Goal: Check status: Check status

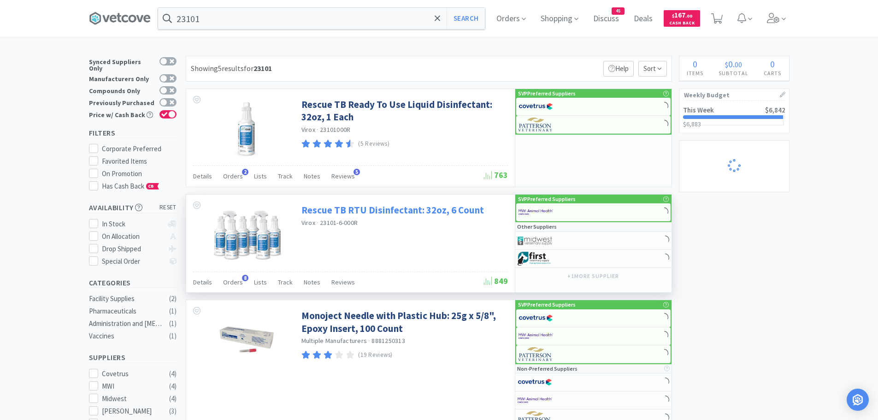
select select "1"
select select "2"
select select "1"
select select "2"
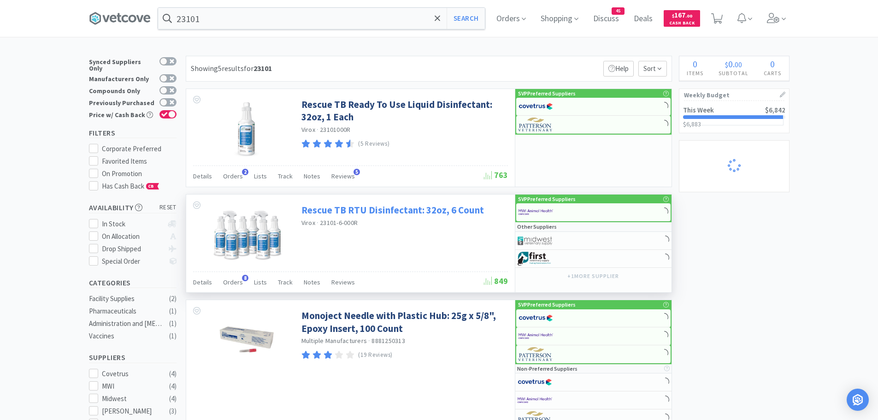
select select "2"
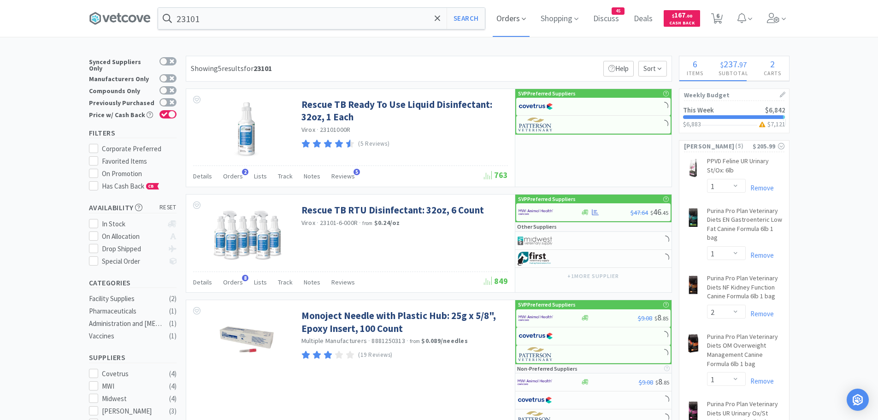
click at [511, 22] on span "Orders" at bounding box center [511, 18] width 37 height 37
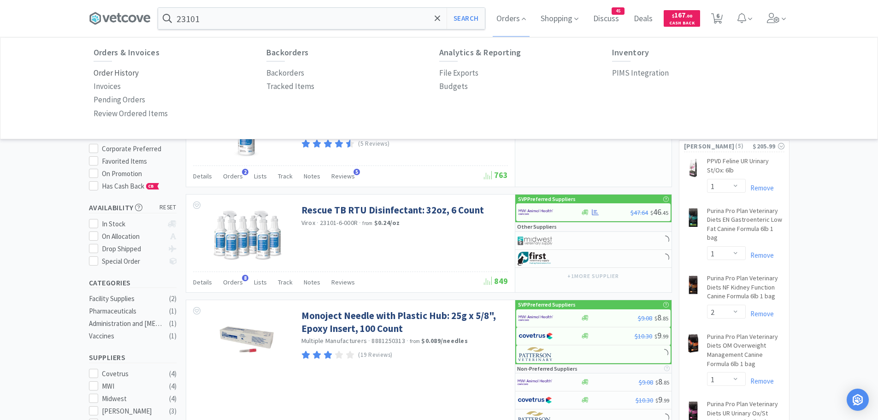
click at [126, 74] on p "Order History" at bounding box center [116, 73] width 45 height 12
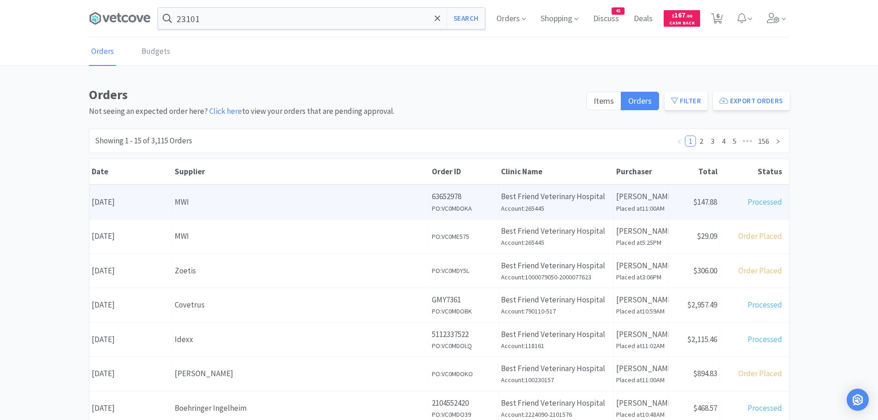
click at [411, 210] on div "Supplier MWI" at bounding box center [300, 202] width 257 height 24
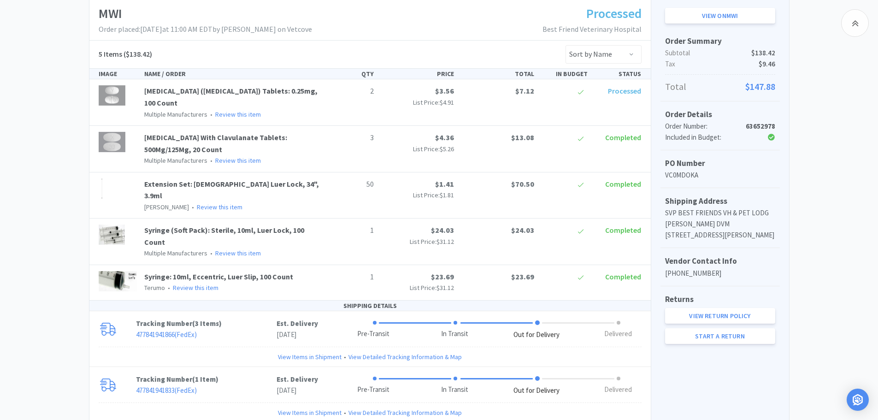
scroll to position [123, 0]
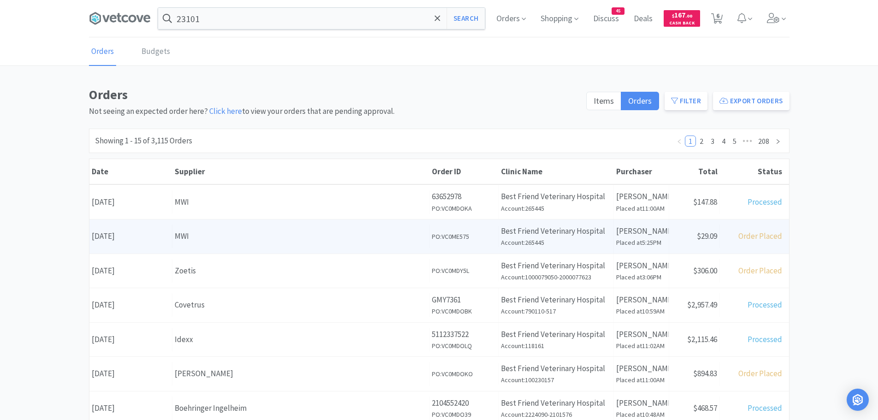
click at [363, 233] on div "MWI" at bounding box center [301, 236] width 252 height 12
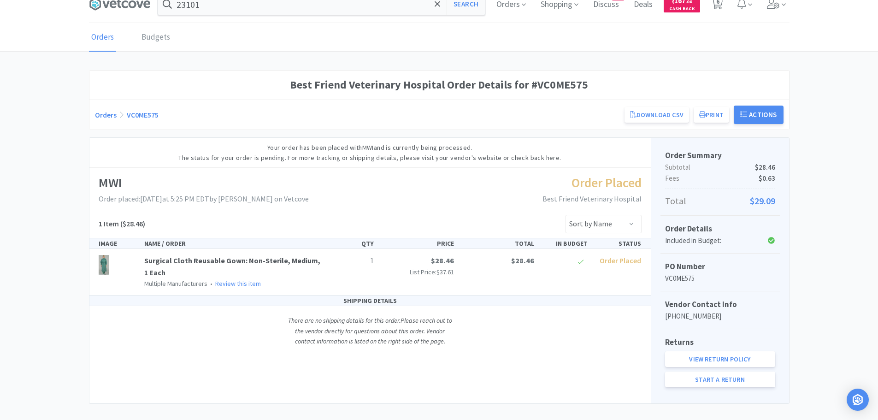
scroll to position [26, 0]
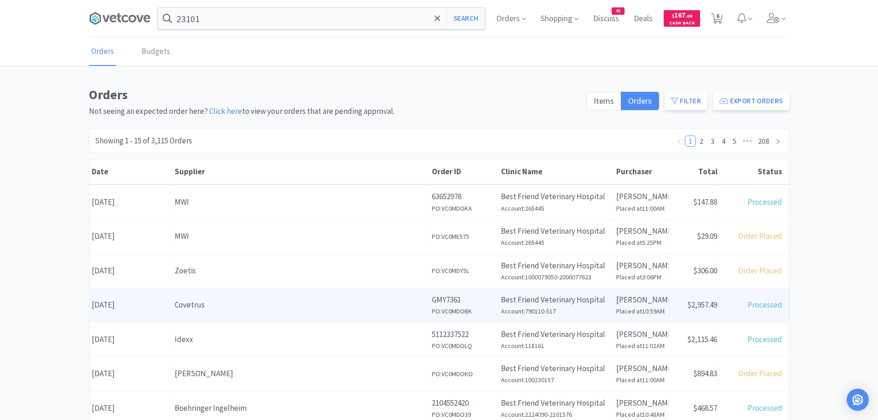
click at [365, 313] on div "Supplier Covetrus" at bounding box center [300, 305] width 257 height 24
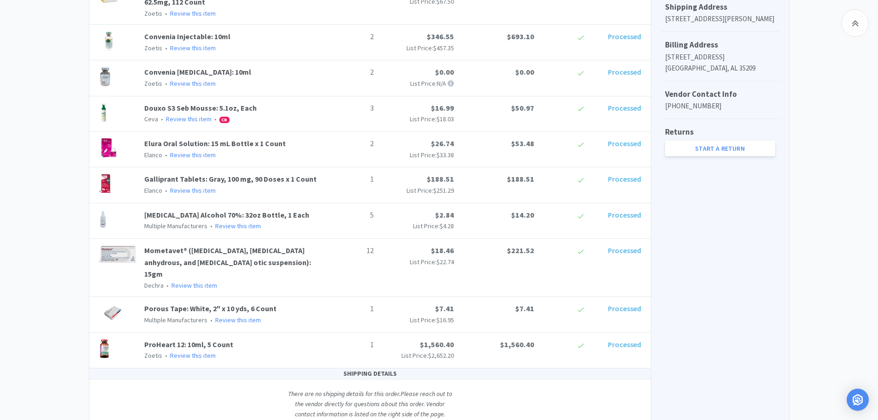
scroll to position [361, 0]
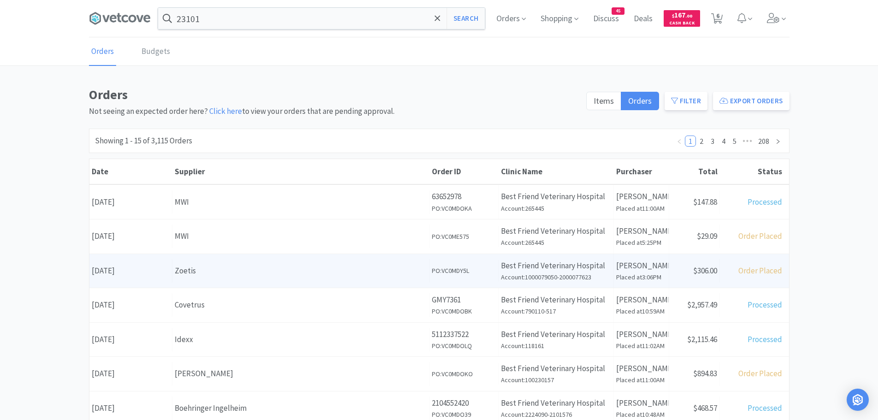
click at [321, 276] on div "Zoetis" at bounding box center [301, 271] width 252 height 12
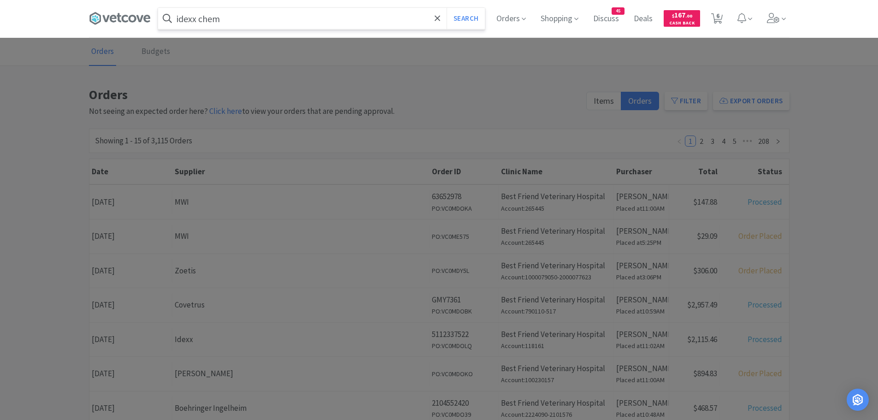
type input "idexx chem"
click at [447, 8] on button "Search" at bounding box center [466, 18] width 38 height 21
select select "1"
select select "2"
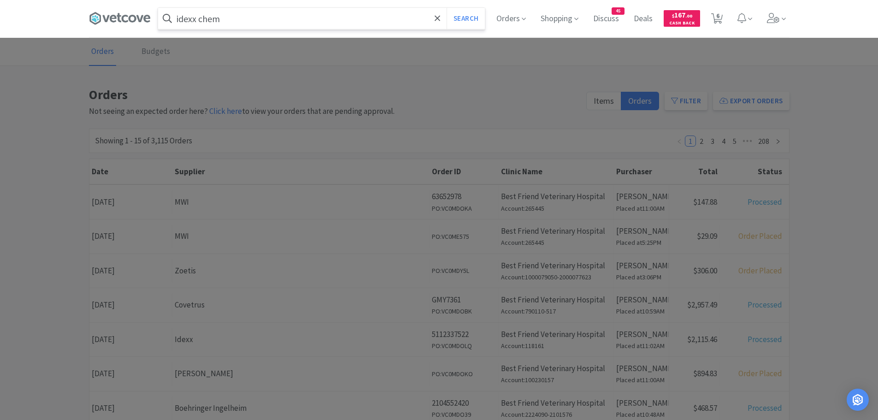
select select "1"
select select "2"
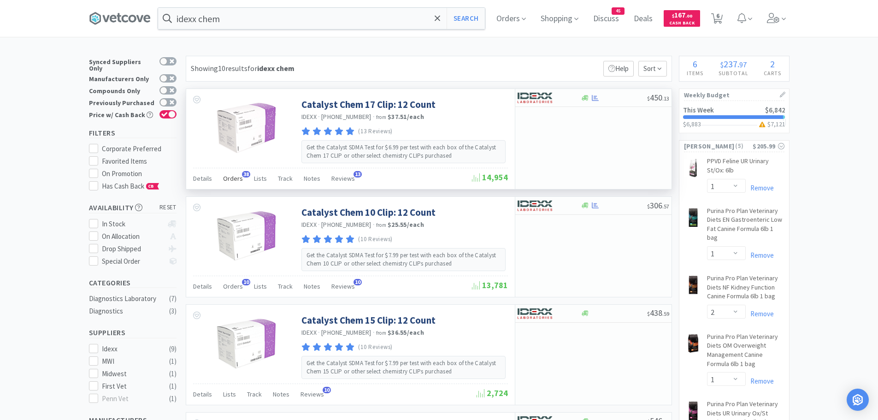
click at [238, 181] on span "Orders" at bounding box center [233, 178] width 20 height 8
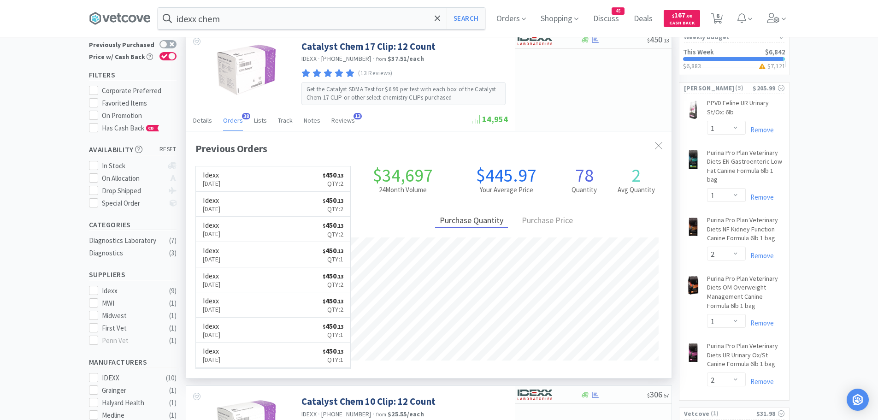
scroll to position [61, 0]
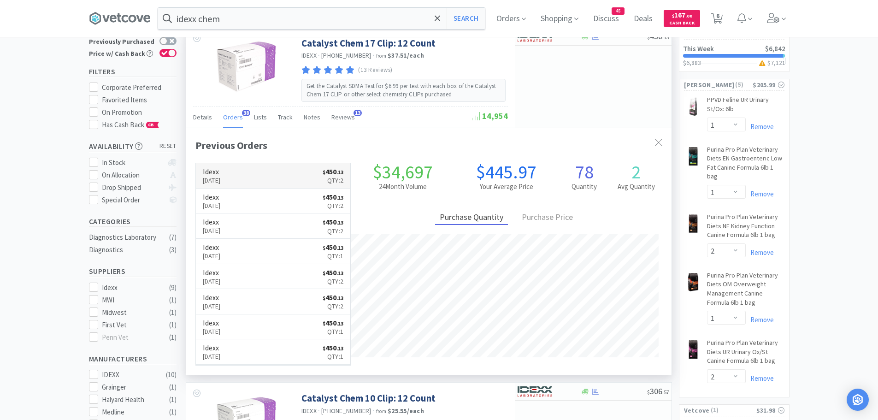
click at [297, 177] on link "Idexx [DATE] $ 450 . 13 Qty: 2" at bounding box center [273, 175] width 155 height 25
